Goal: Go to known website: Access a specific website the user already knows

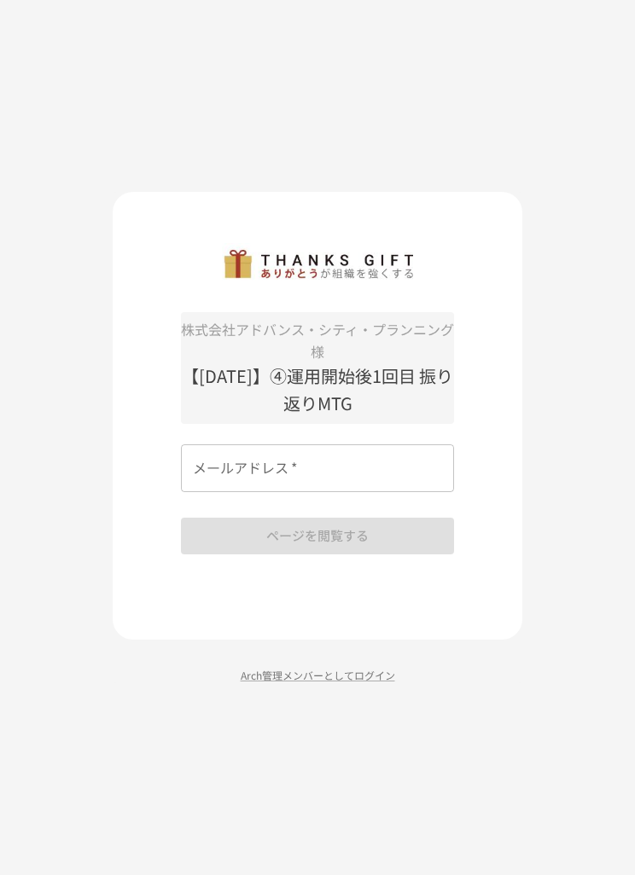
click at [389, 492] on input "メールアドレス   *" at bounding box center [317, 469] width 273 height 48
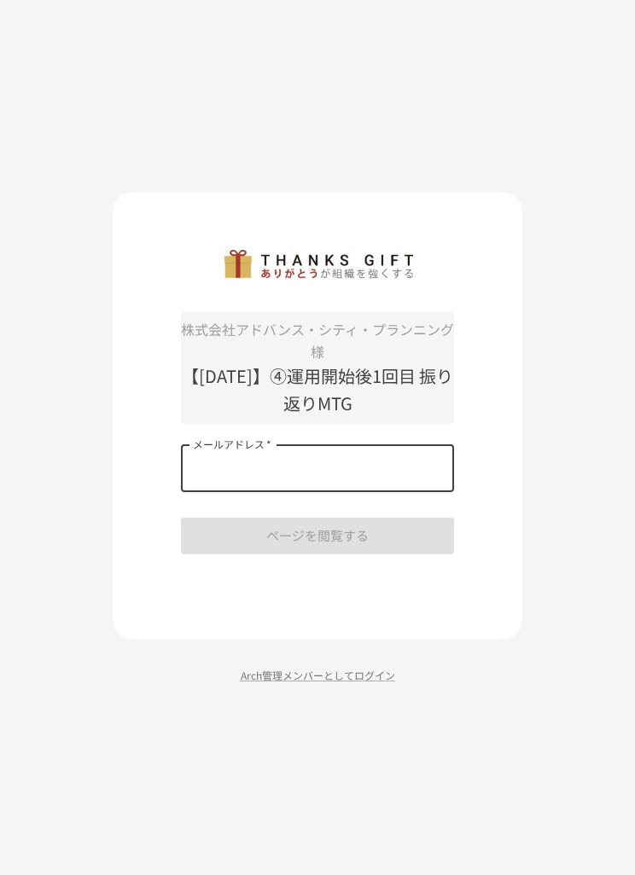
click at [144, 683] on p "Arch管理メンバーとしてログイン" at bounding box center [318, 675] width 410 height 16
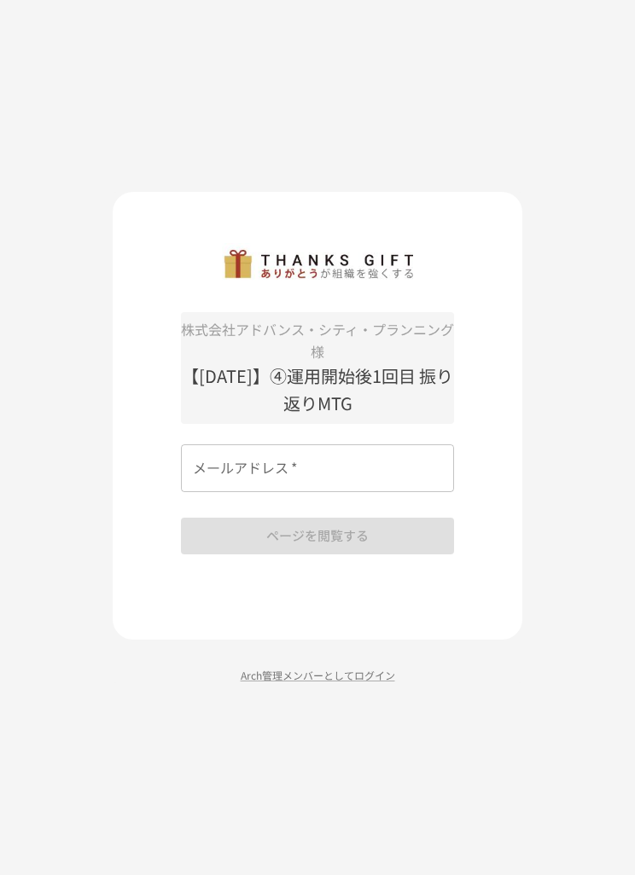
click at [223, 488] on div "メールアドレス   * メールアドレス   *" at bounding box center [317, 469] width 273 height 48
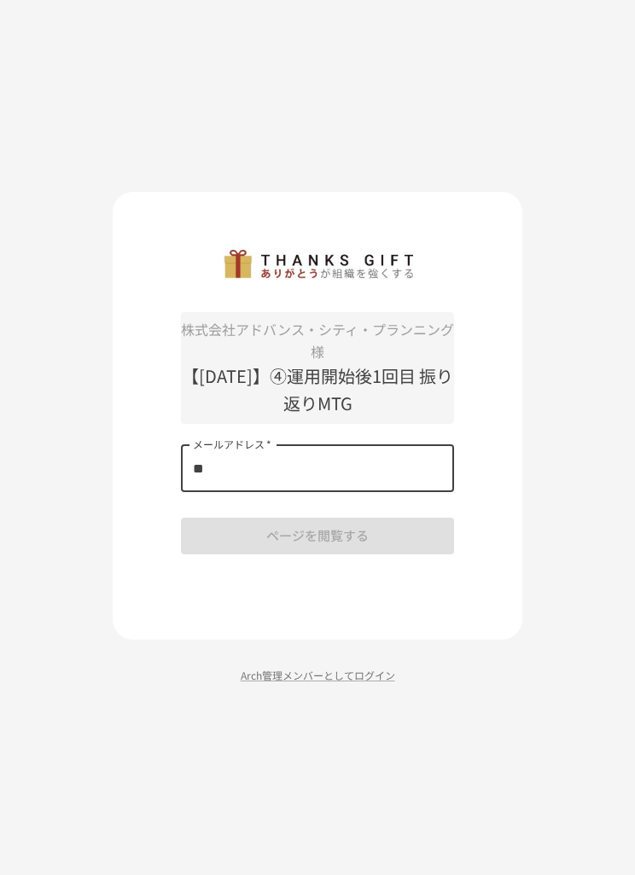
type input "*"
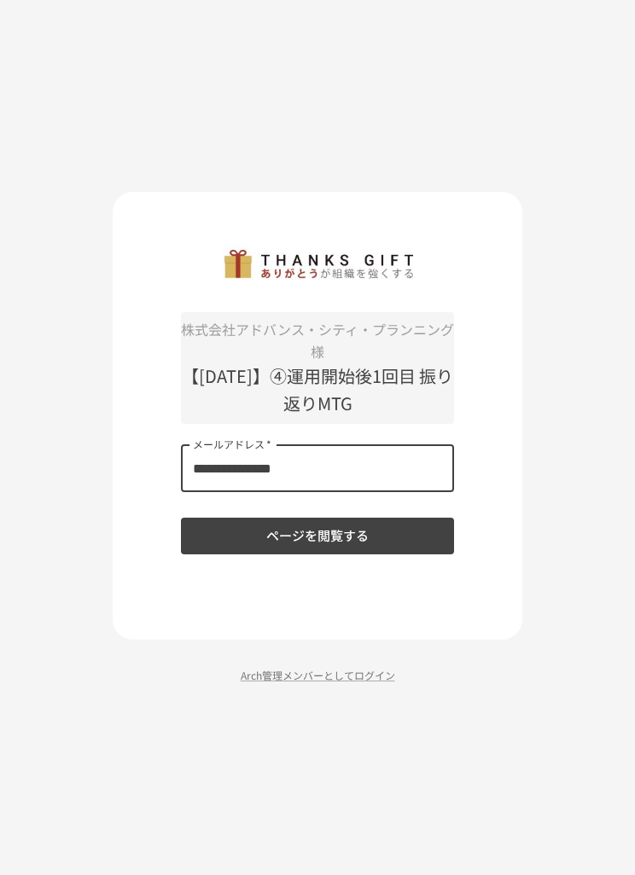
type input "**********"
click at [400, 554] on button "ページを閲覧する" at bounding box center [317, 536] width 273 height 36
